Goal: Task Accomplishment & Management: Manage account settings

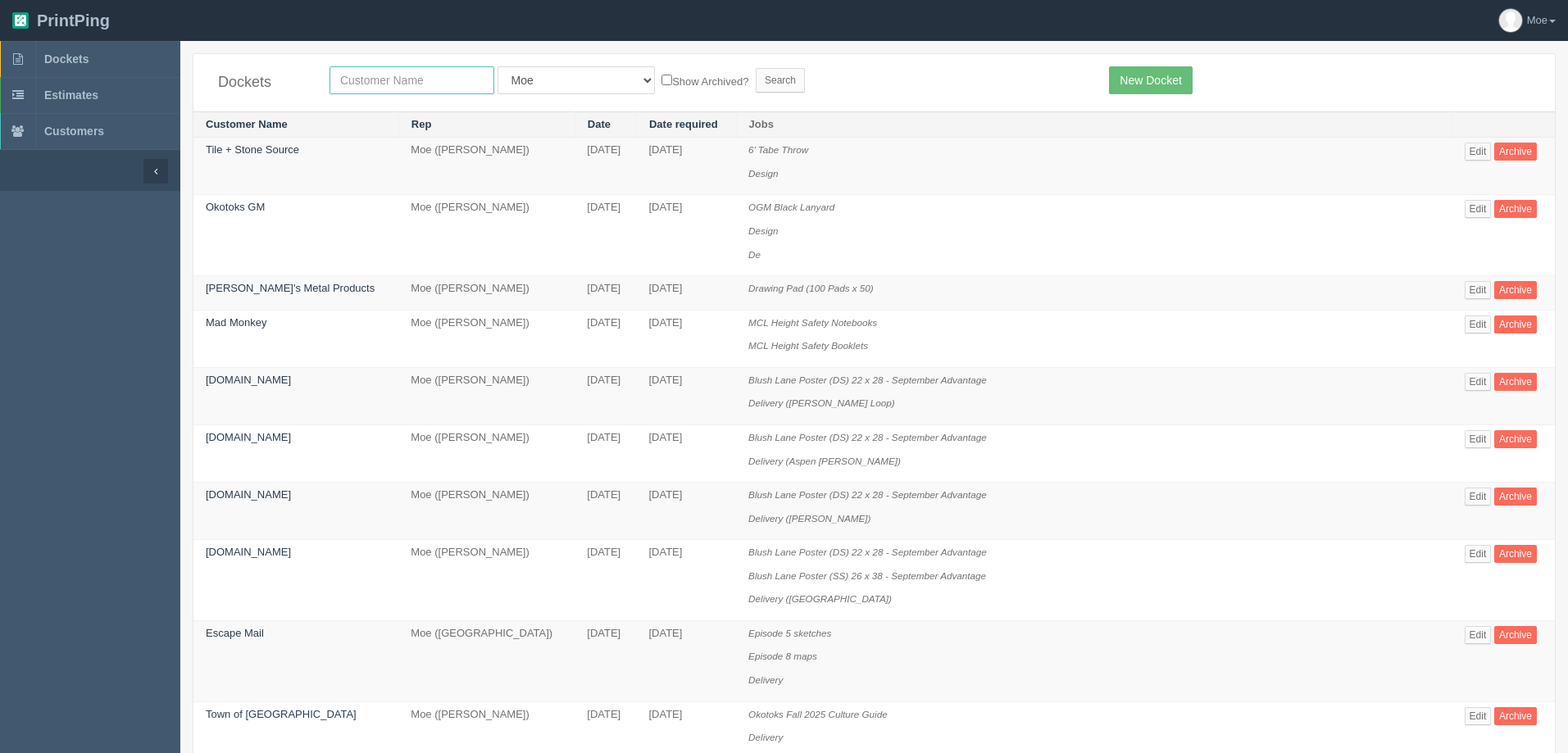
click at [452, 84] on input "text" at bounding box center [411, 80] width 165 height 28
type input "mad monkey"
click at [756, 80] on input "Search" at bounding box center [780, 79] width 49 height 24
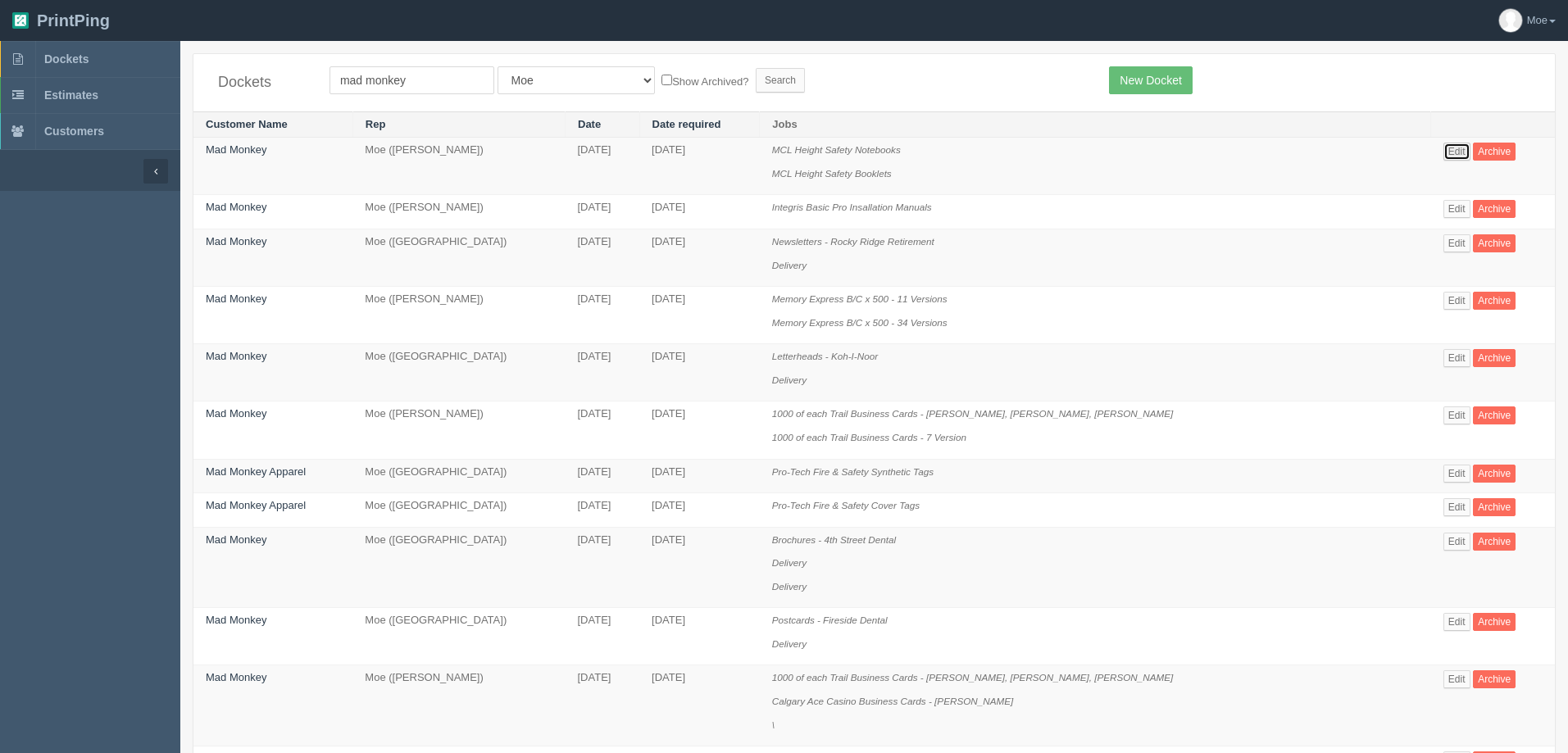
click at [1443, 152] on link "Edit" at bounding box center [1457, 152] width 27 height 18
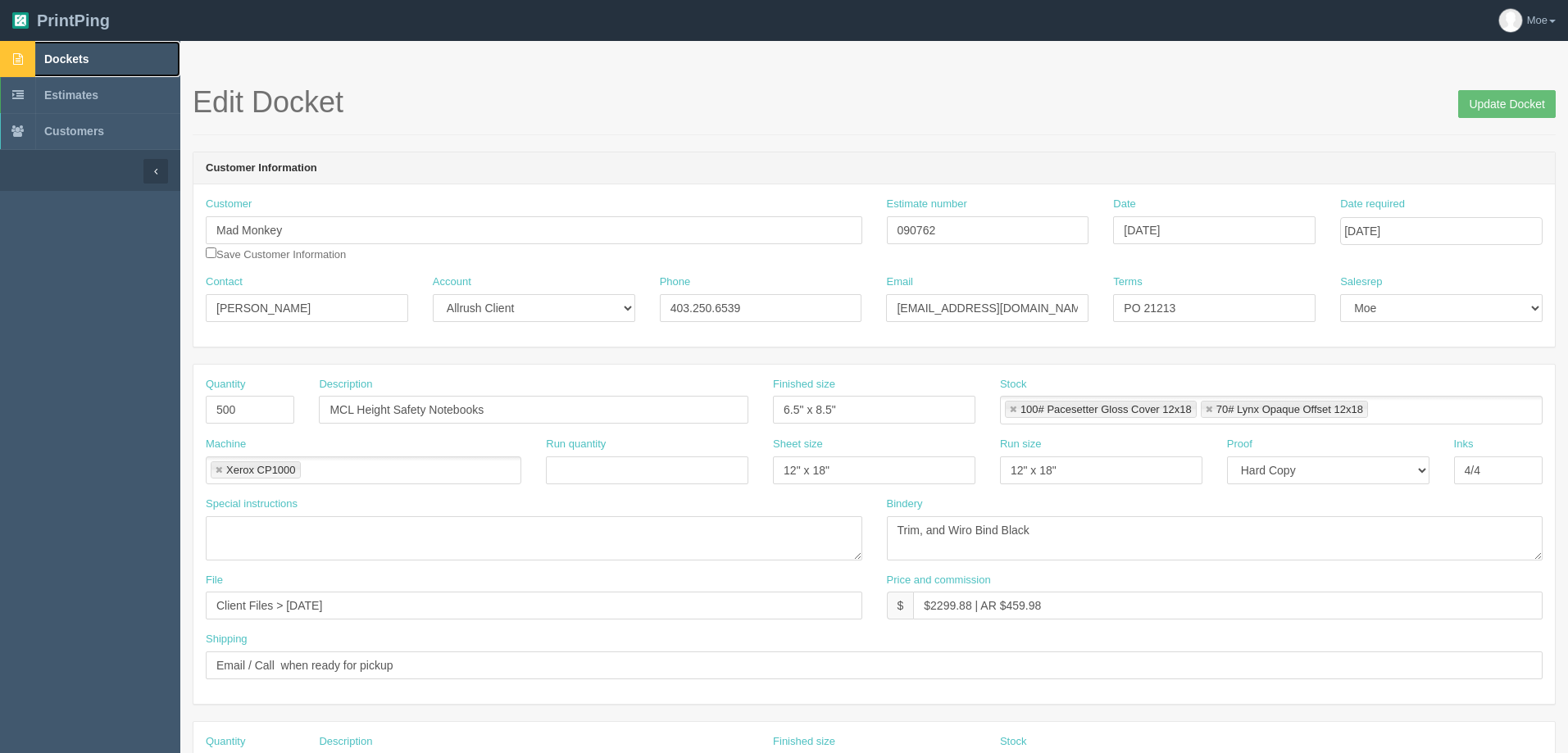
click at [70, 60] on span "Dockets" at bounding box center [67, 59] width 44 height 14
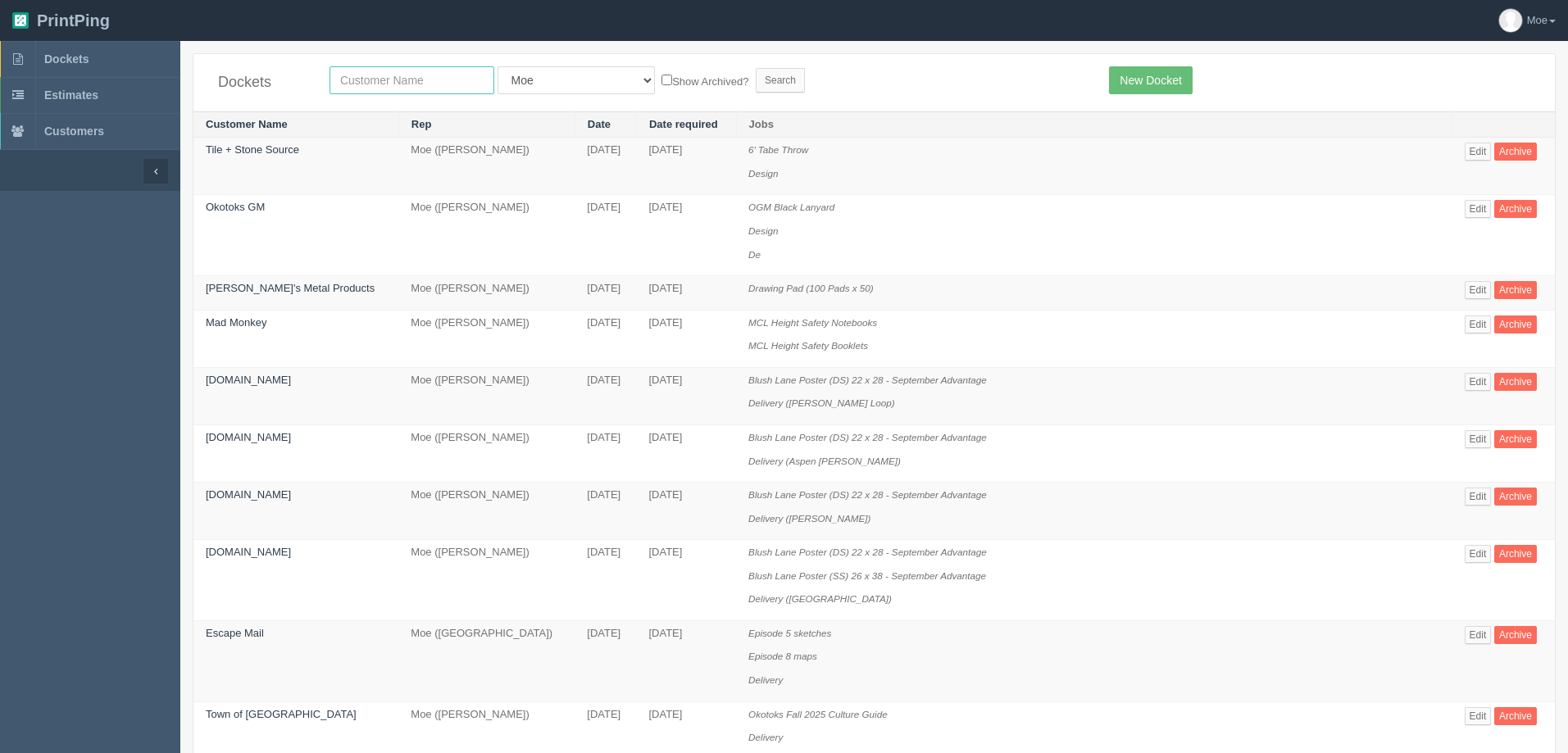
click at [354, 88] on input "text" at bounding box center [411, 80] width 165 height 28
type input "impact"
click at [756, 80] on input "Search" at bounding box center [780, 79] width 49 height 24
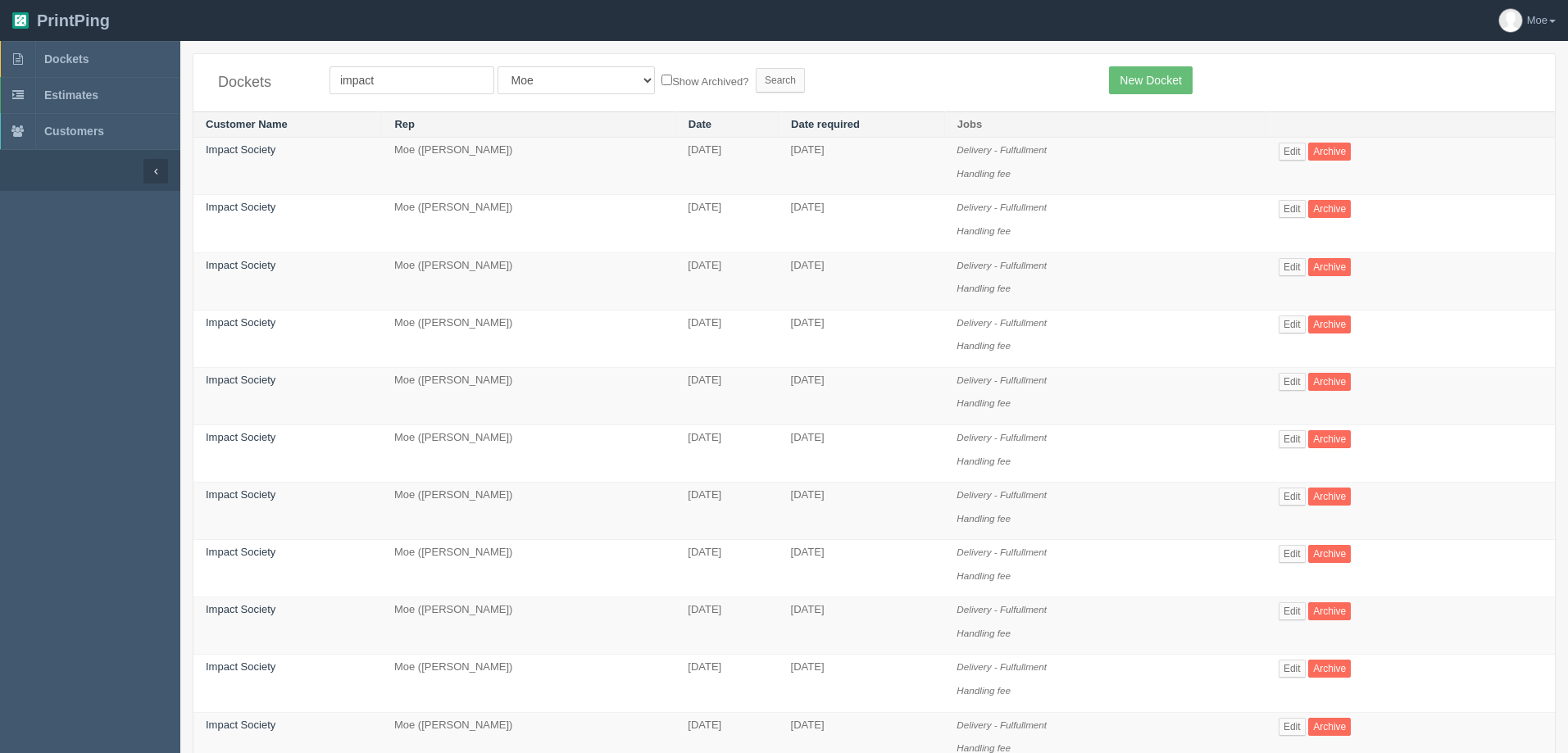
scroll to position [573, 0]
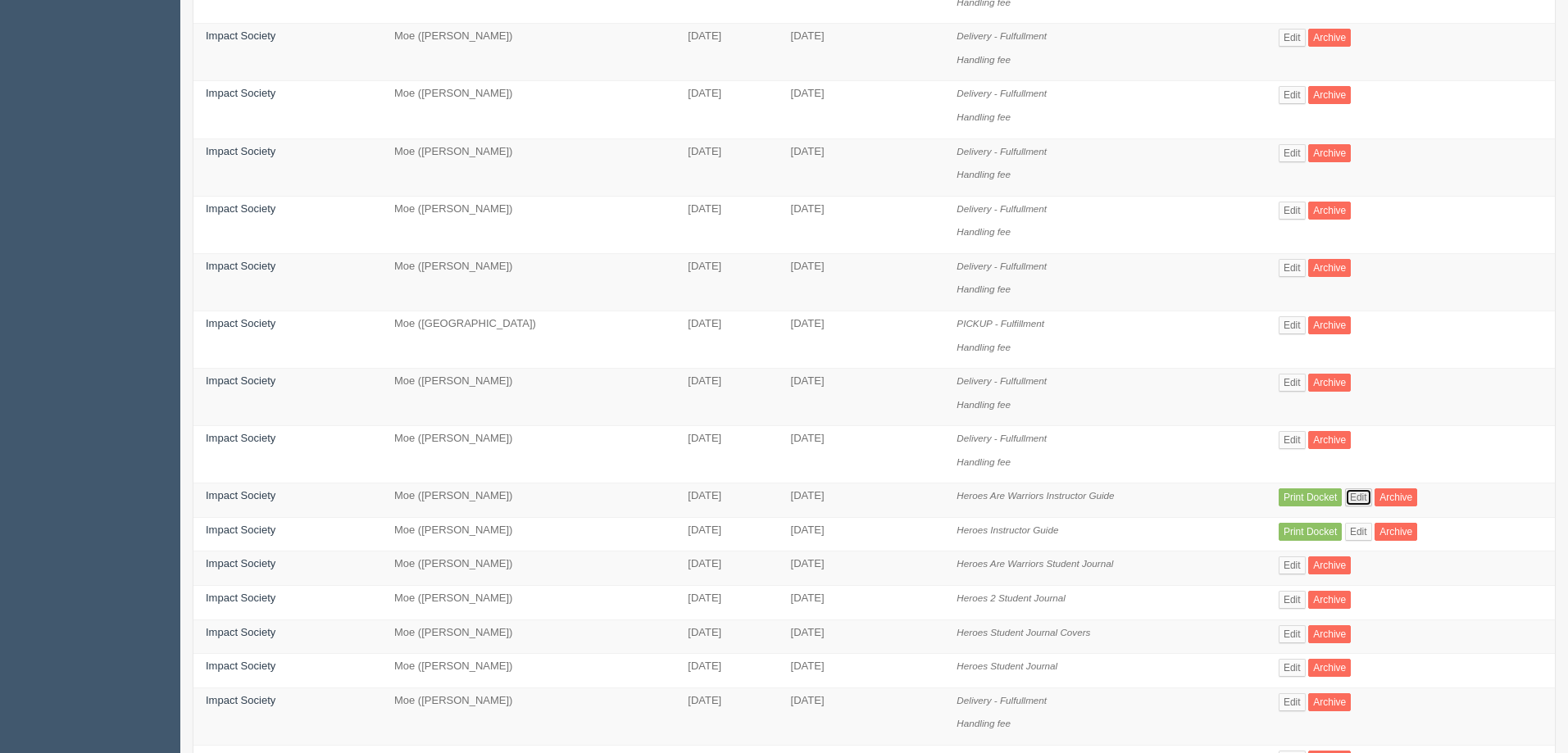
click at [1354, 498] on link "Edit" at bounding box center [1358, 497] width 27 height 18
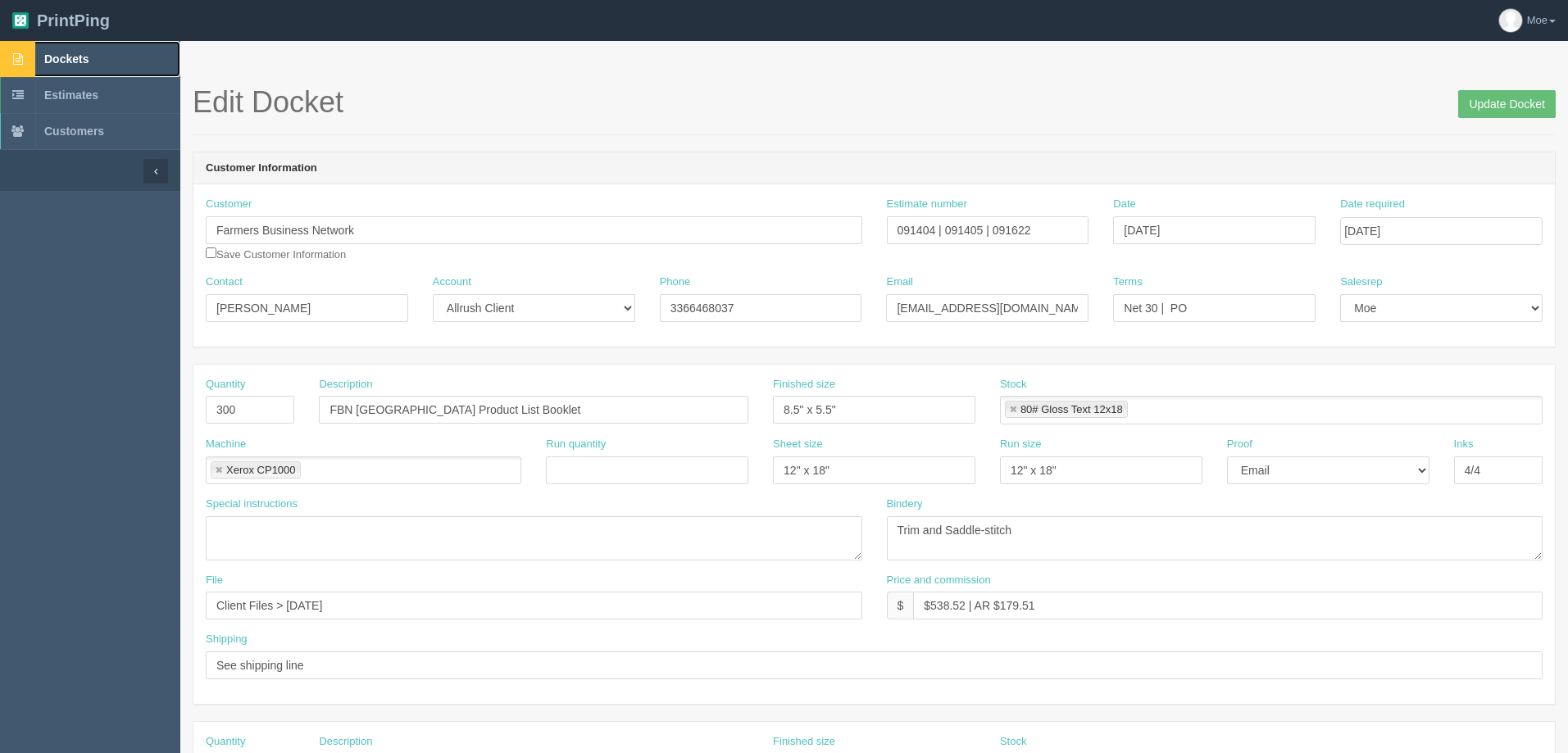
click at [57, 52] on span "Dockets" at bounding box center [67, 59] width 44 height 14
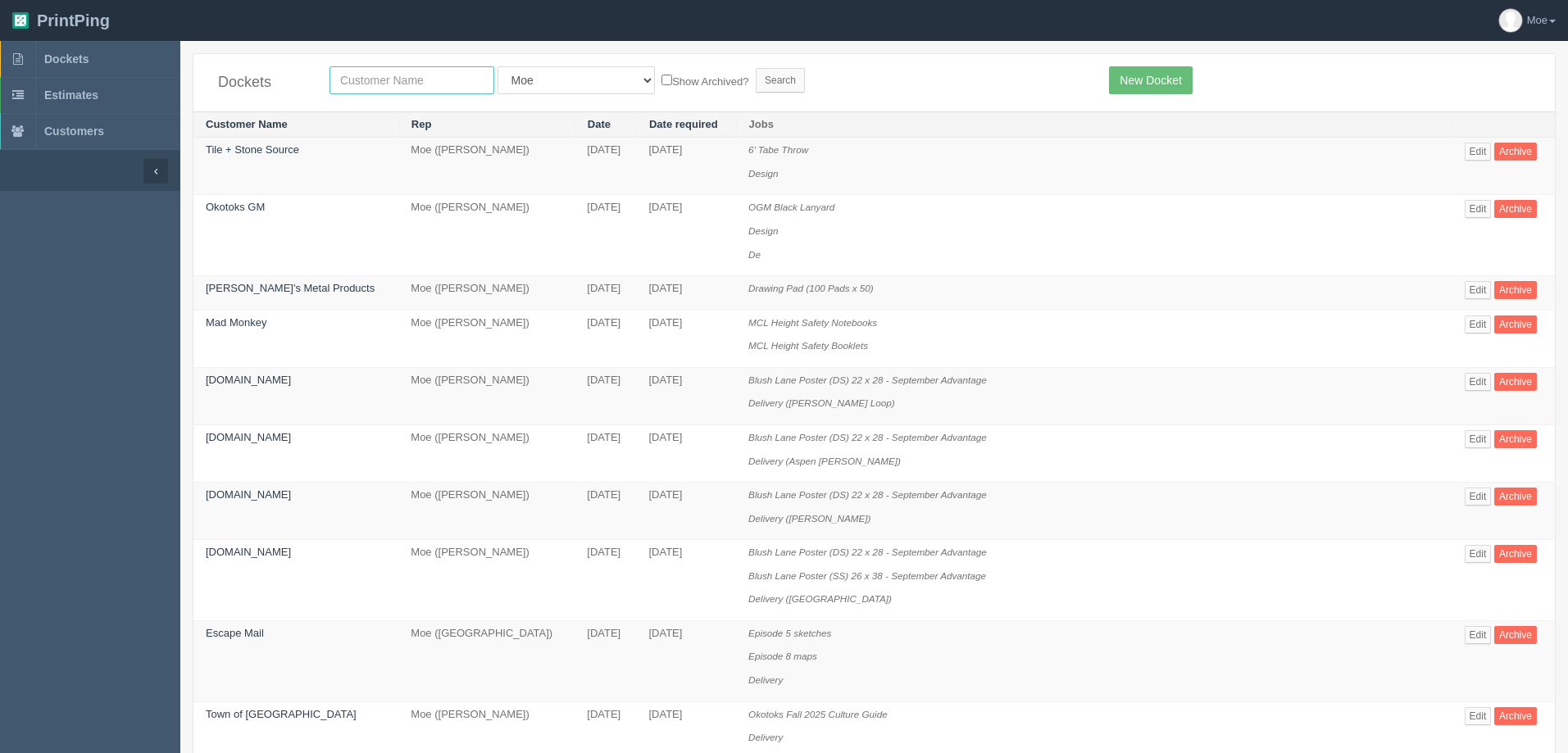
click at [426, 87] on input "text" at bounding box center [411, 80] width 165 height 28
type input "impact"
click at [756, 75] on input "Search" at bounding box center [780, 79] width 49 height 24
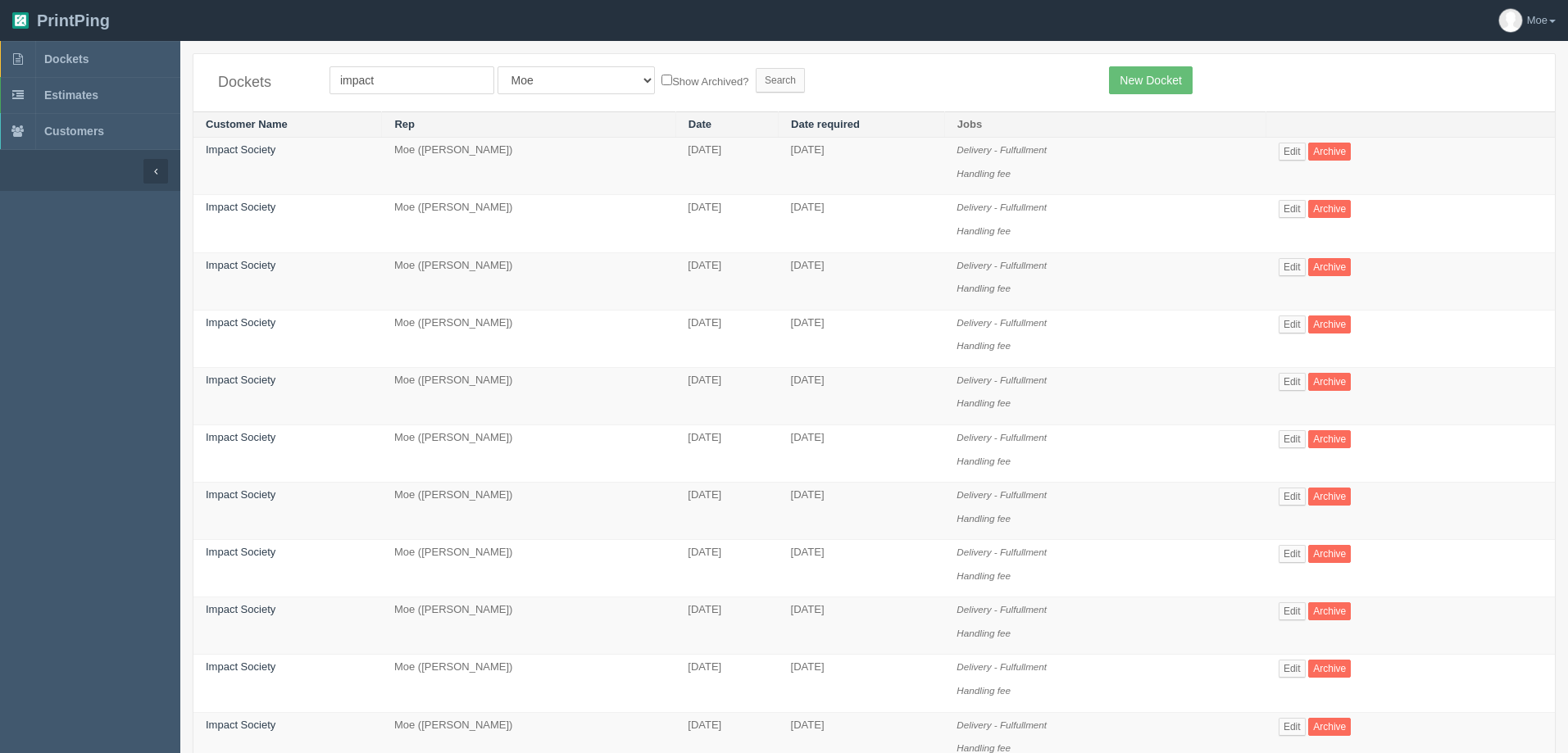
scroll to position [409, 0]
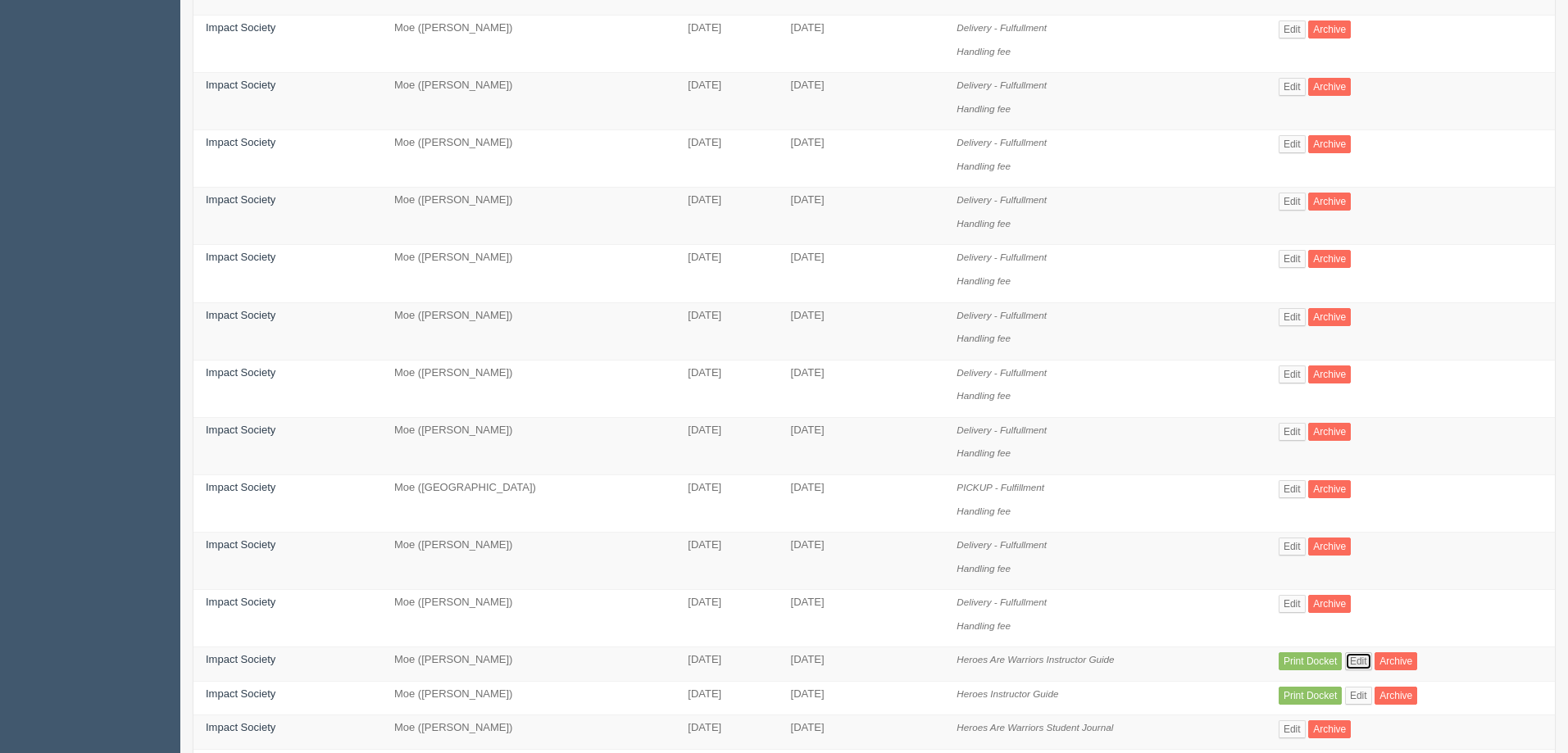
click at [1358, 659] on link "Edit" at bounding box center [1358, 661] width 27 height 18
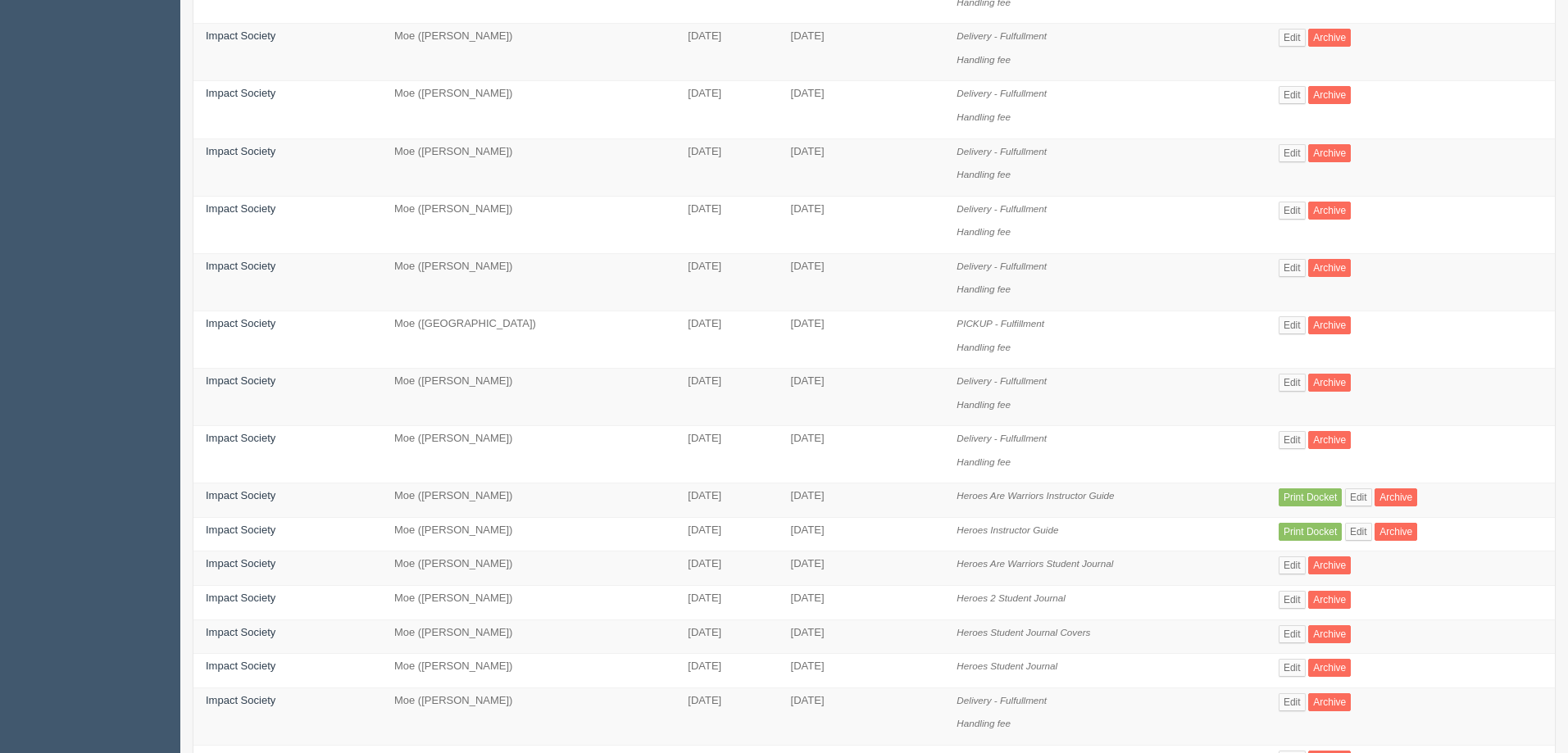
scroll to position [784, 0]
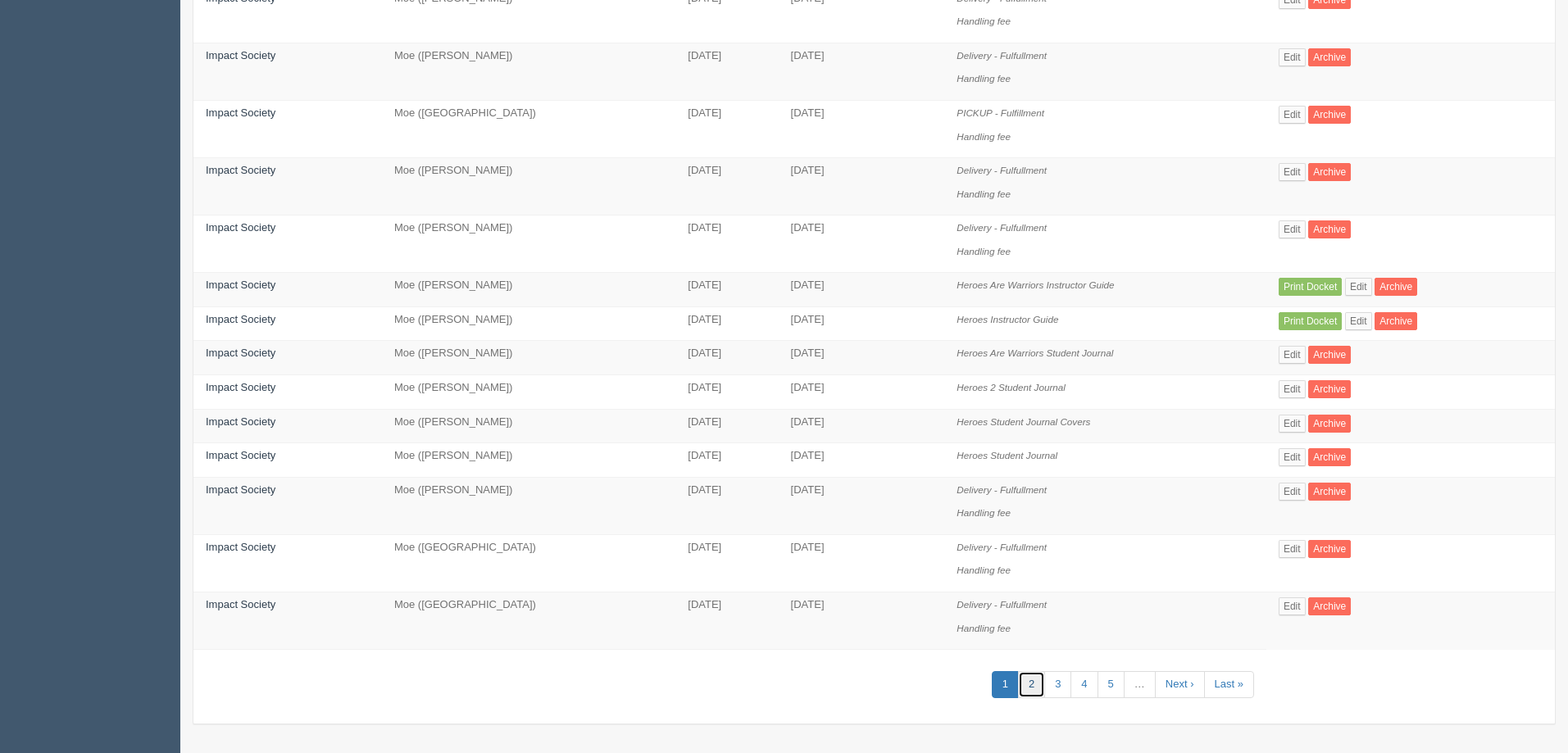
click at [1031, 683] on link "2" at bounding box center [1031, 684] width 27 height 27
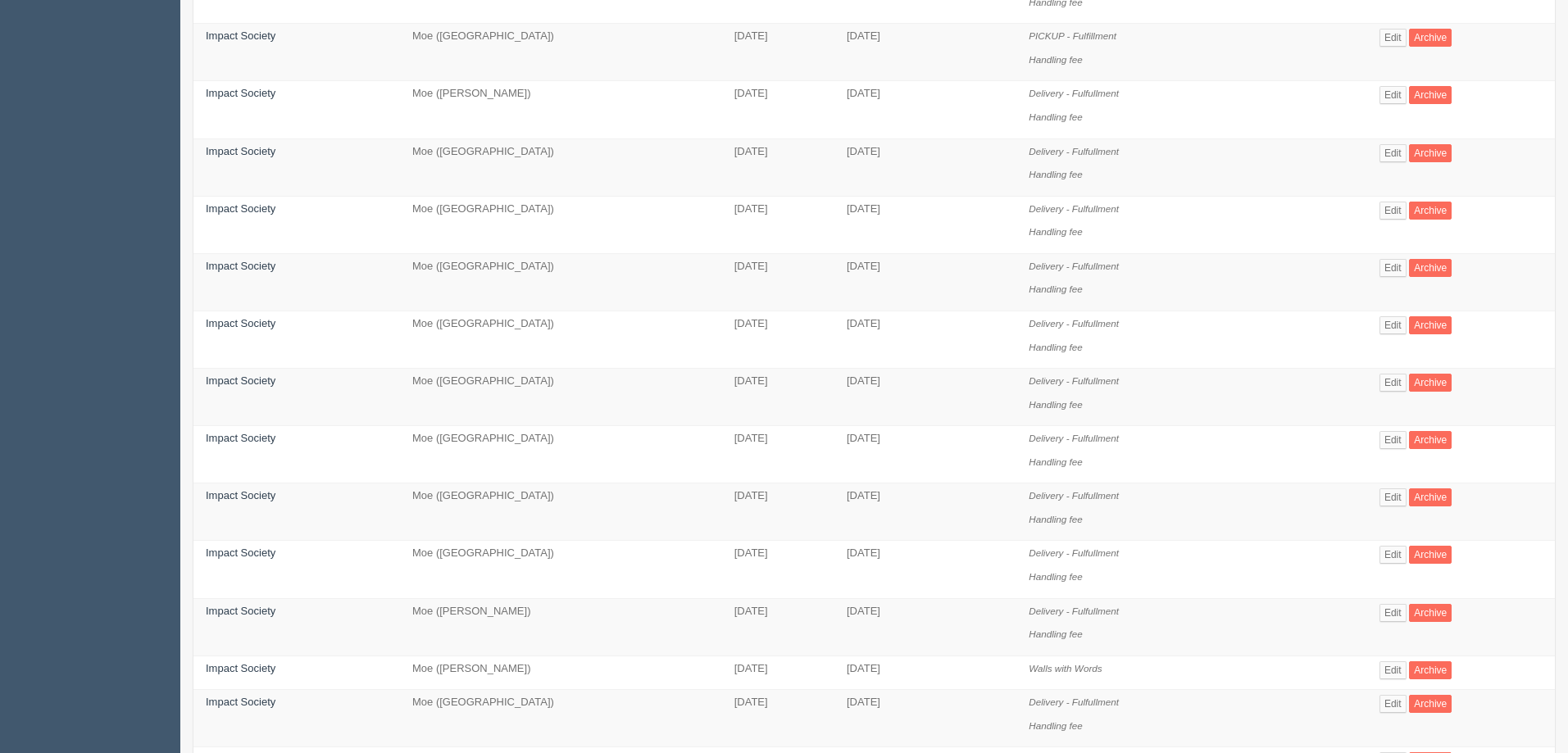
scroll to position [902, 0]
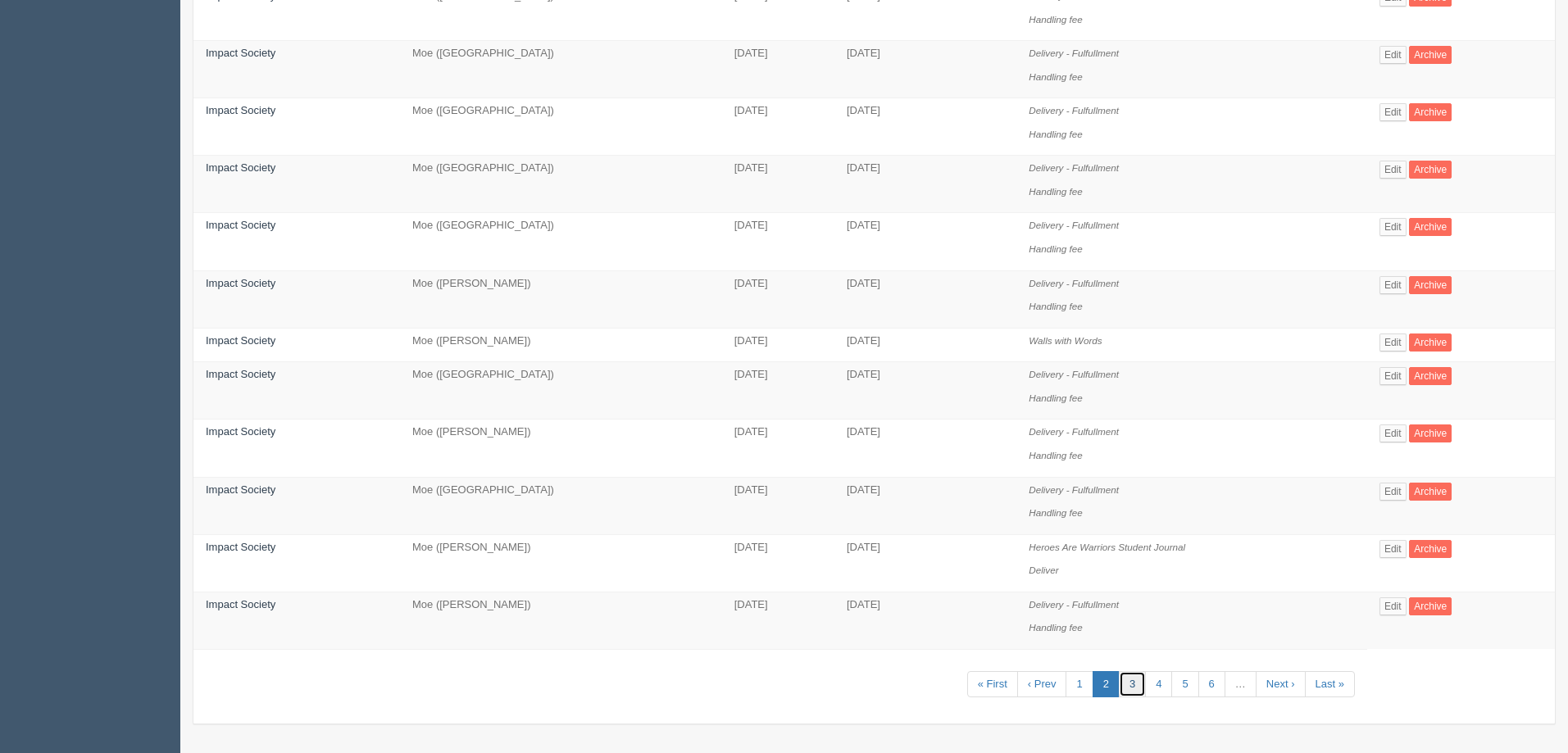
click at [1126, 685] on link "3" at bounding box center [1132, 684] width 27 height 27
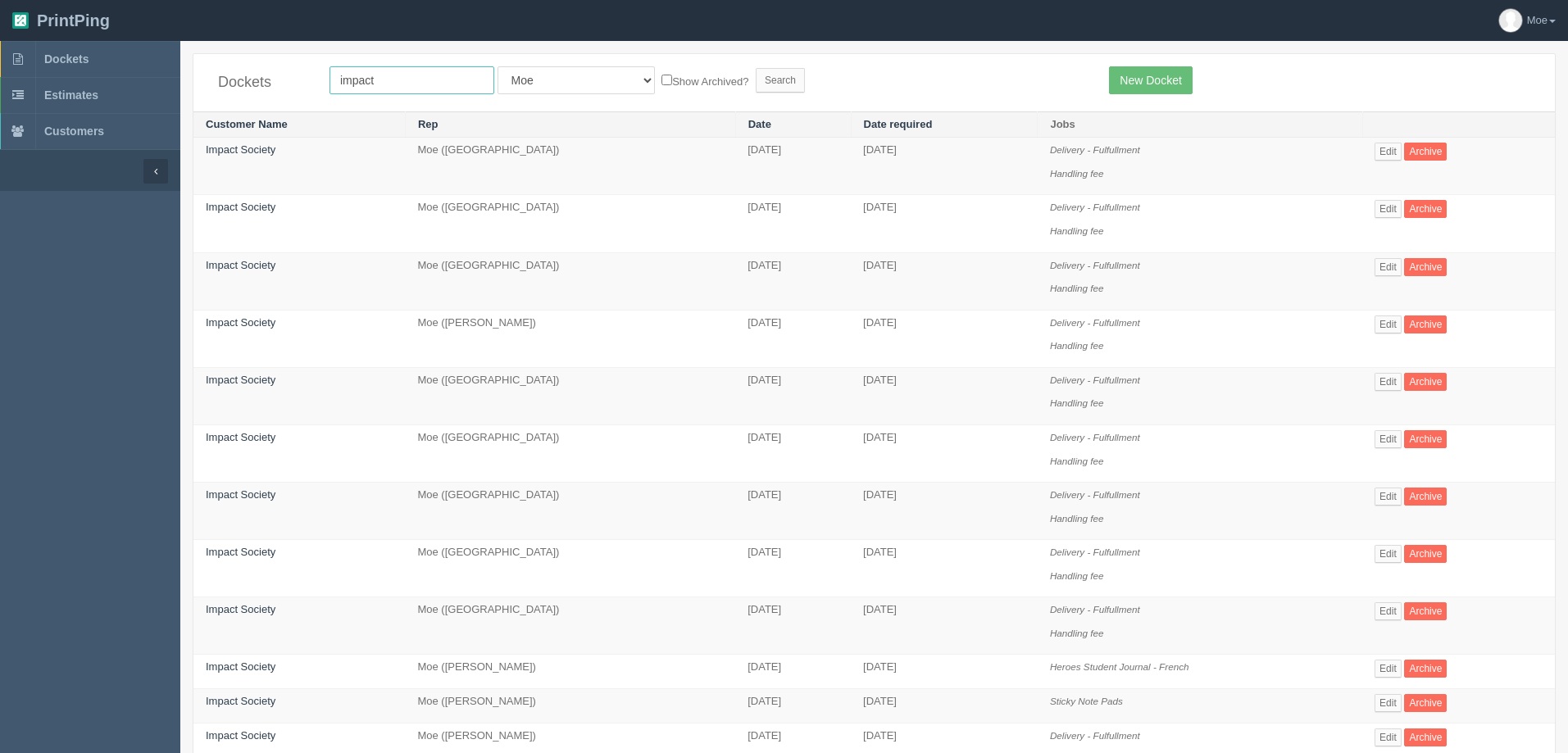
drag, startPoint x: 385, startPoint y: 83, endPoint x: 272, endPoint y: 71, distance: 113.6
click at [272, 71] on div "Dockets impact All Users Ali Ali Test 1 Aly Amy Ankit Arif Brandon Dan France G…" at bounding box center [874, 82] width 1361 height 57
type input "tile"
click at [756, 81] on input "Search" at bounding box center [780, 79] width 49 height 24
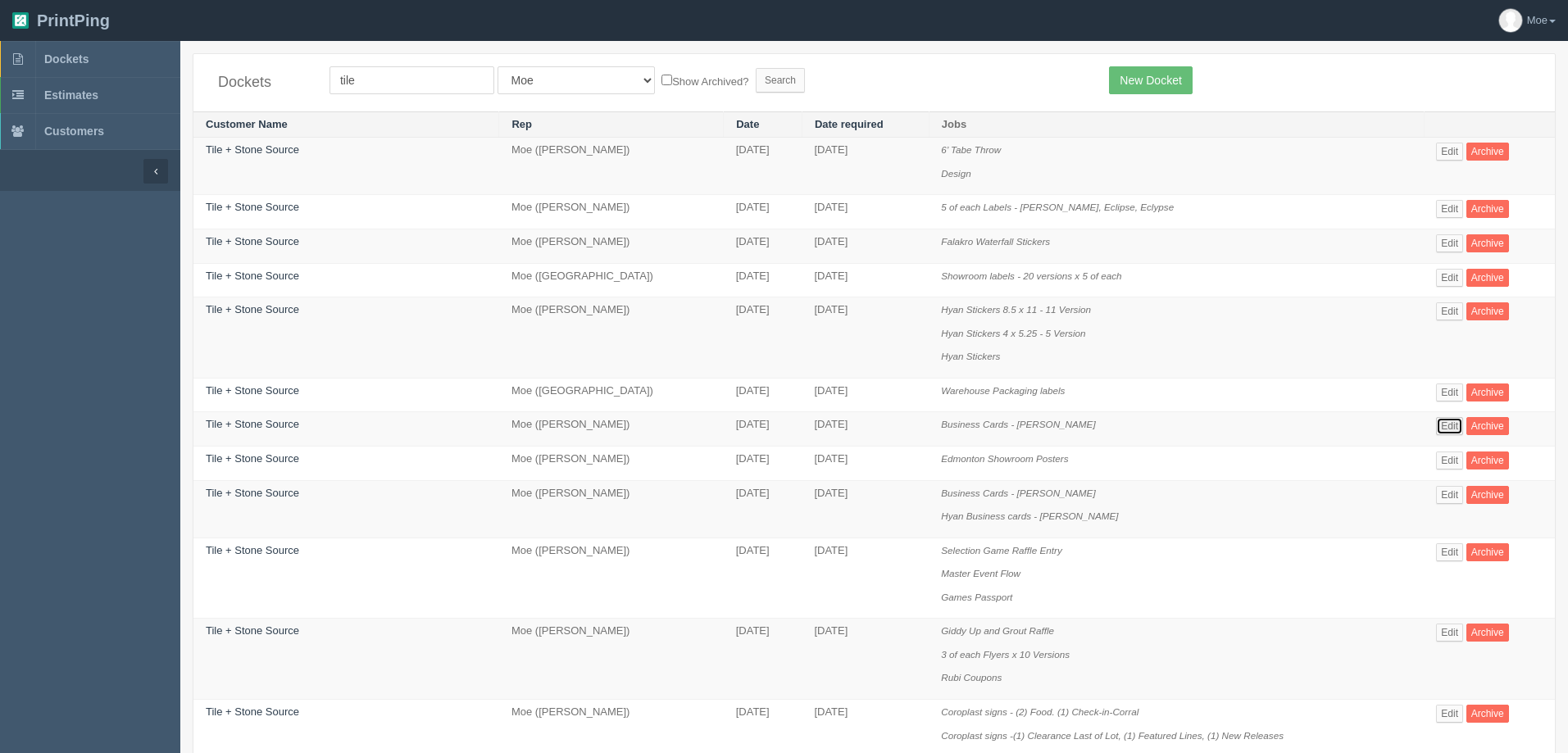
click at [1452, 425] on link "Edit" at bounding box center [1449, 426] width 27 height 18
